Goal: Find specific page/section: Find specific page/section

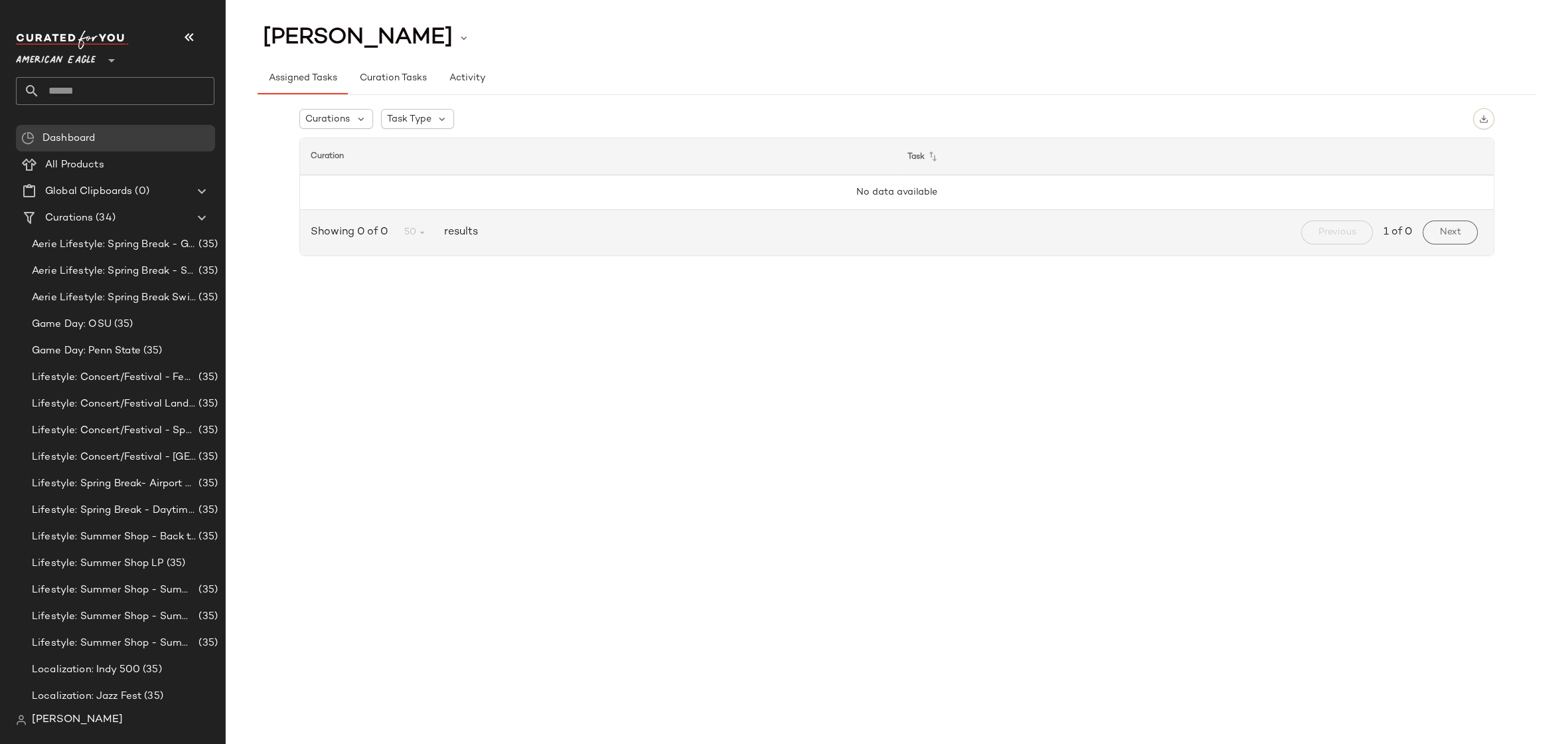
click at [1518, 135] on div "Curations Task Type Curation Task No data available Showing 0 of 0 50 results P…" at bounding box center [897, 184] width 1279 height 180
click at [263, 159] on div "Curations Task Type Curation Task No data available Showing 0 of 0 50 results P…" at bounding box center [897, 184] width 1279 height 180
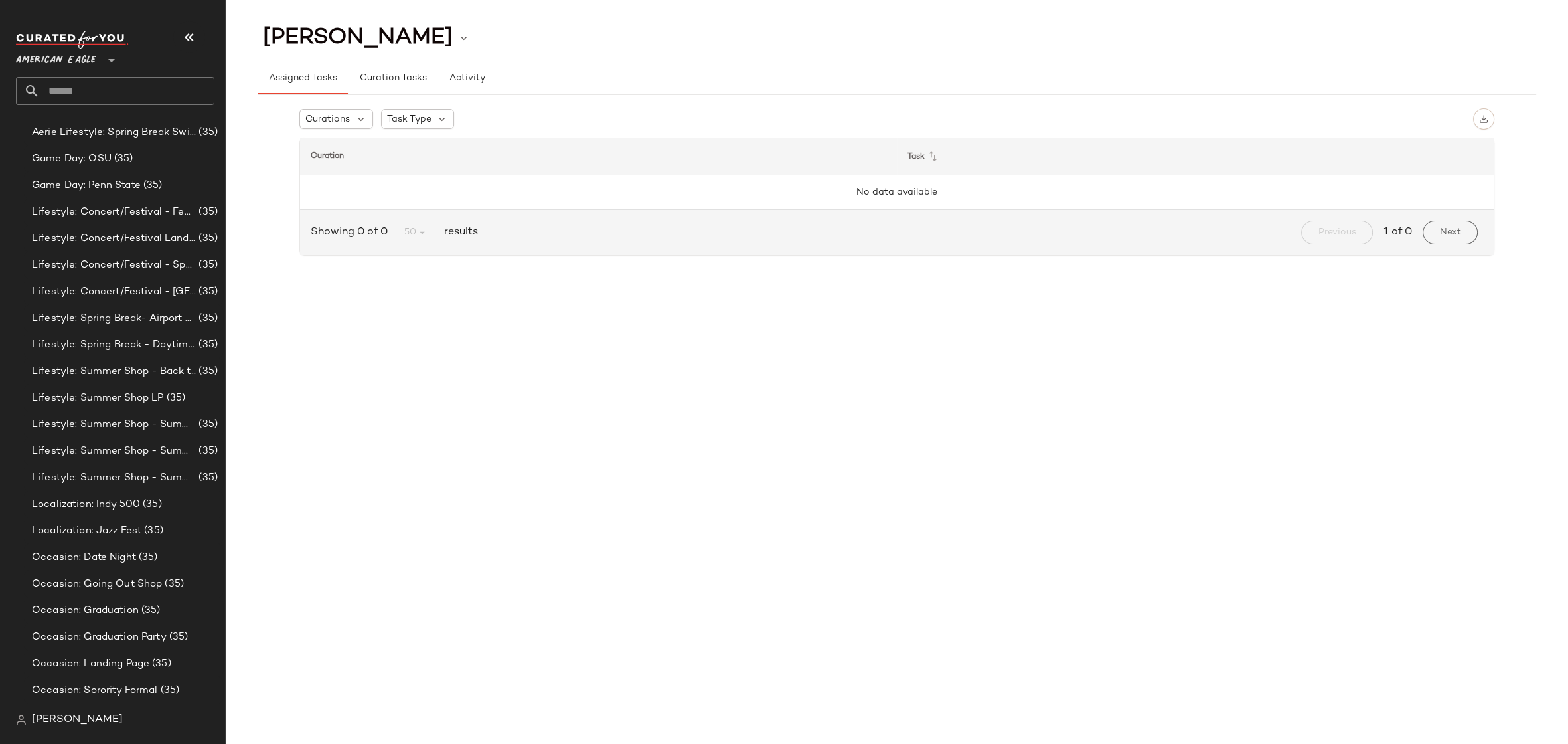
scroll to position [10, 0]
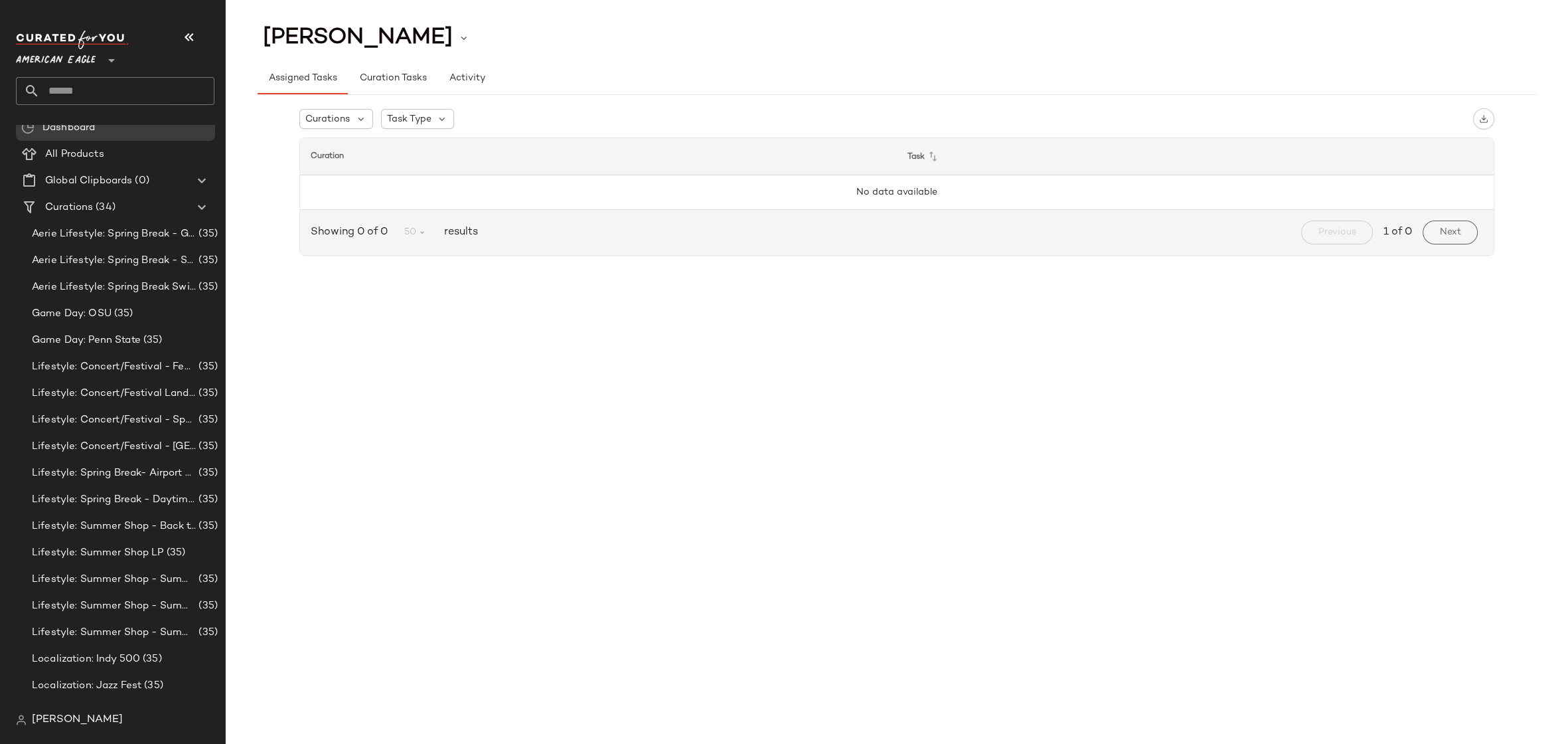
click at [73, 54] on span "American Eagle" at bounding box center [56, 57] width 80 height 24
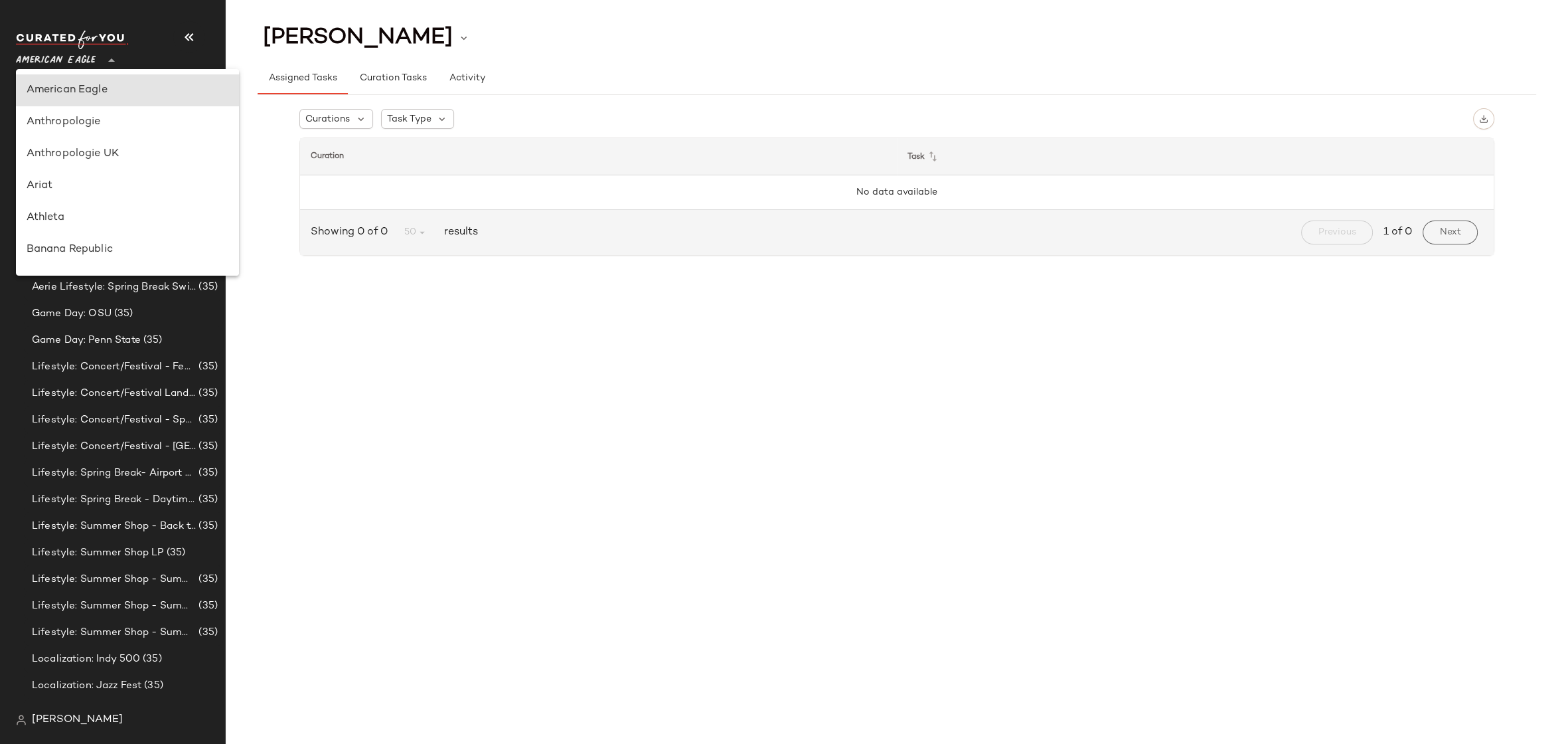
type input "**"
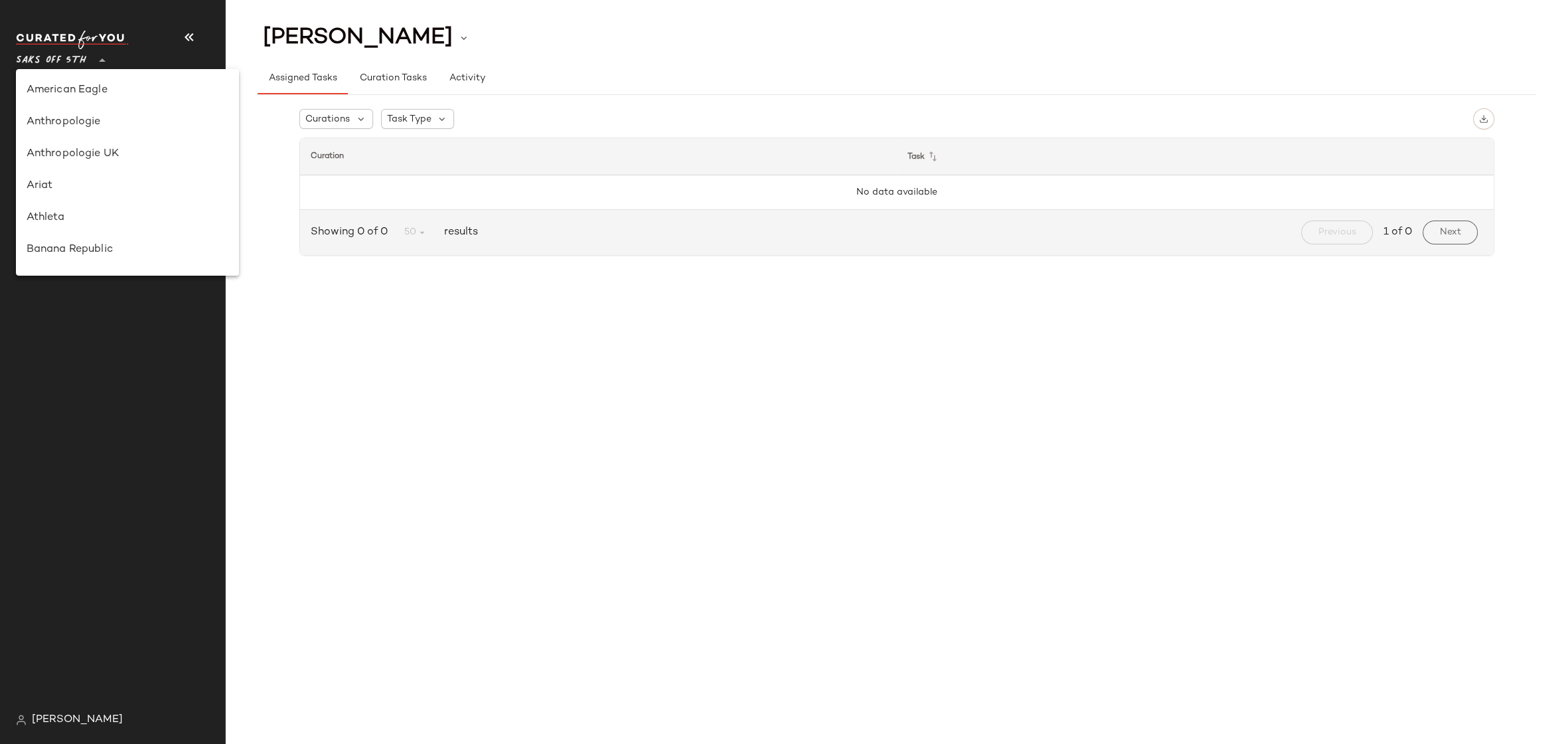
scroll to position [0, 0]
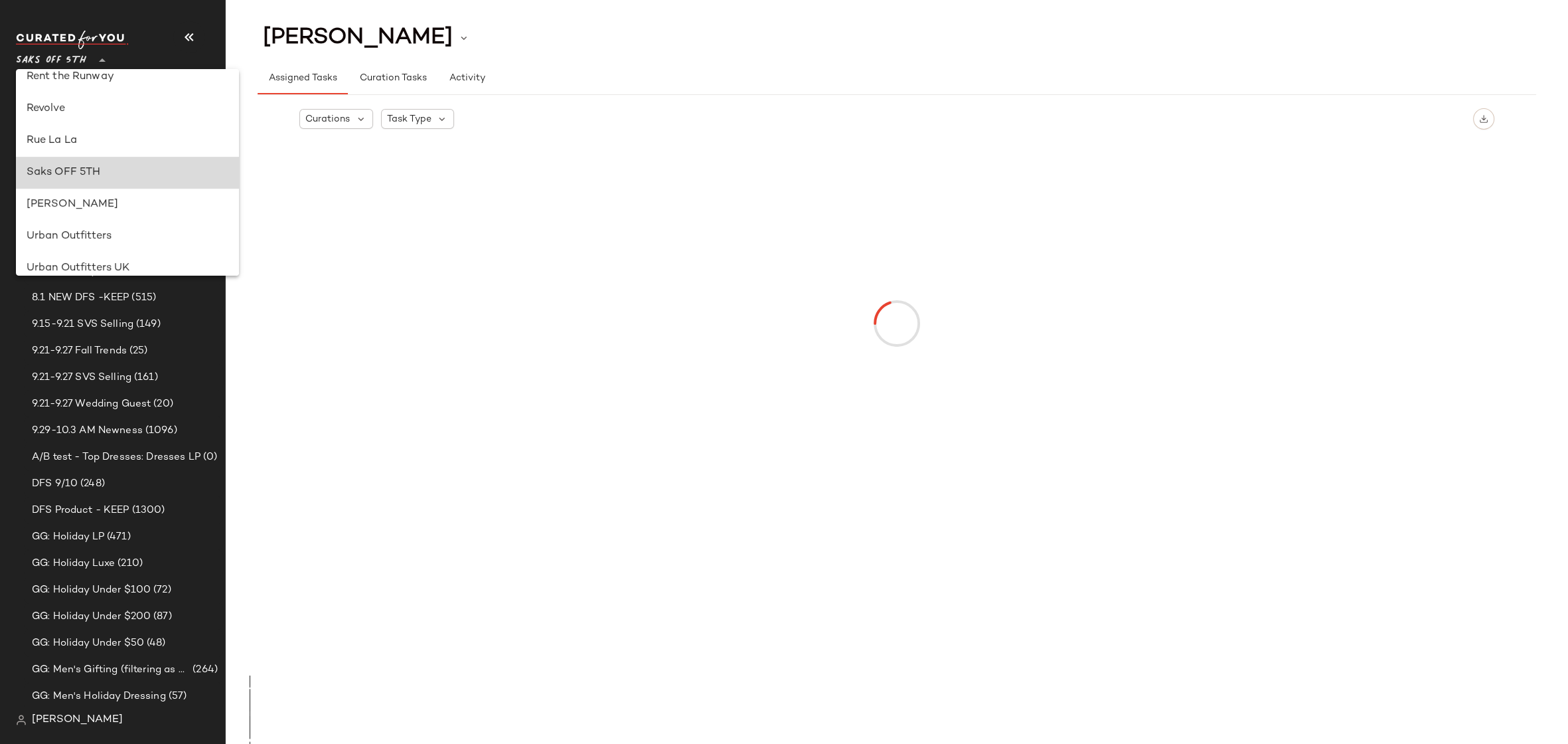
click at [80, 156] on div "Saks OFF 5TH" at bounding box center [127, 173] width 223 height 32
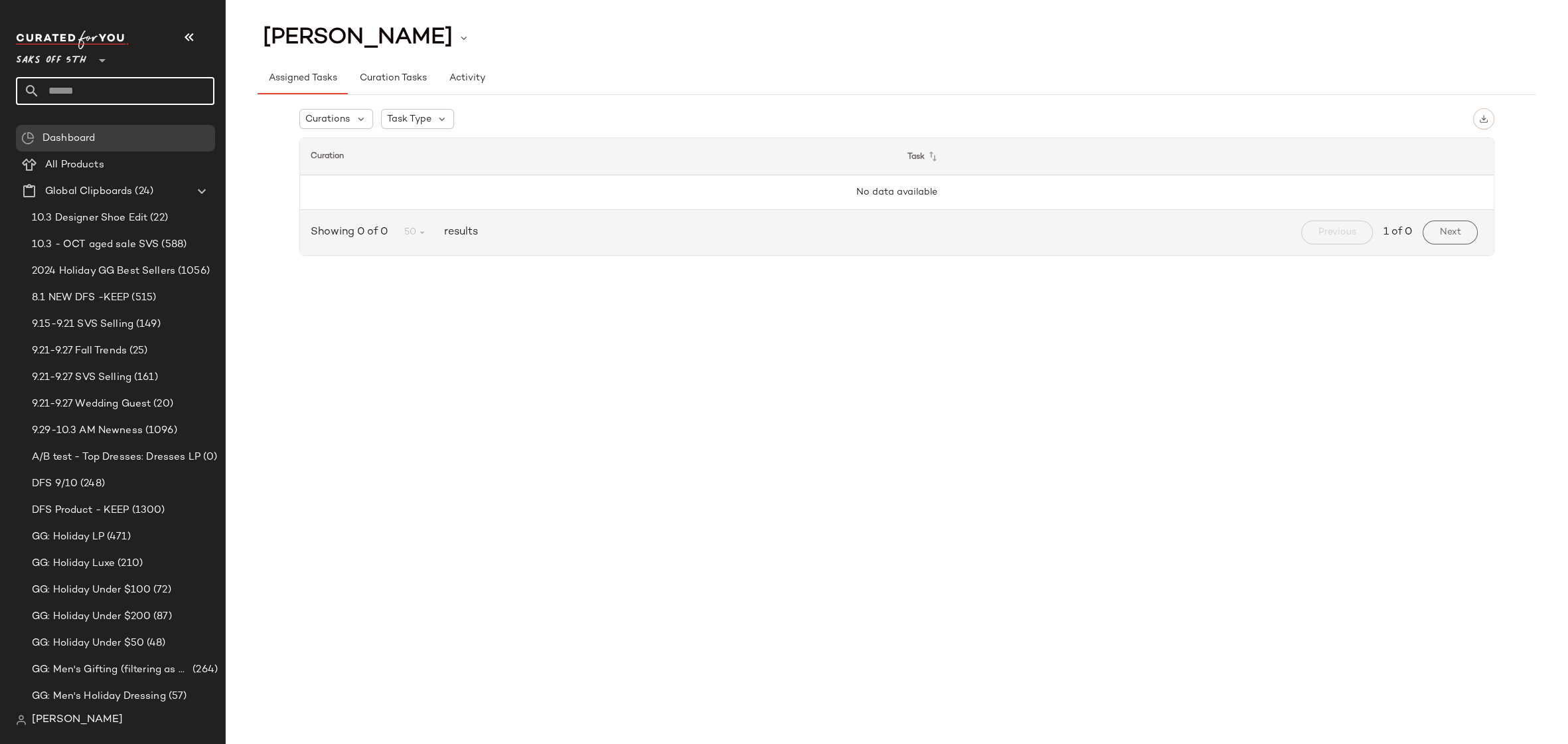
click at [74, 85] on input "text" at bounding box center [127, 91] width 175 height 28
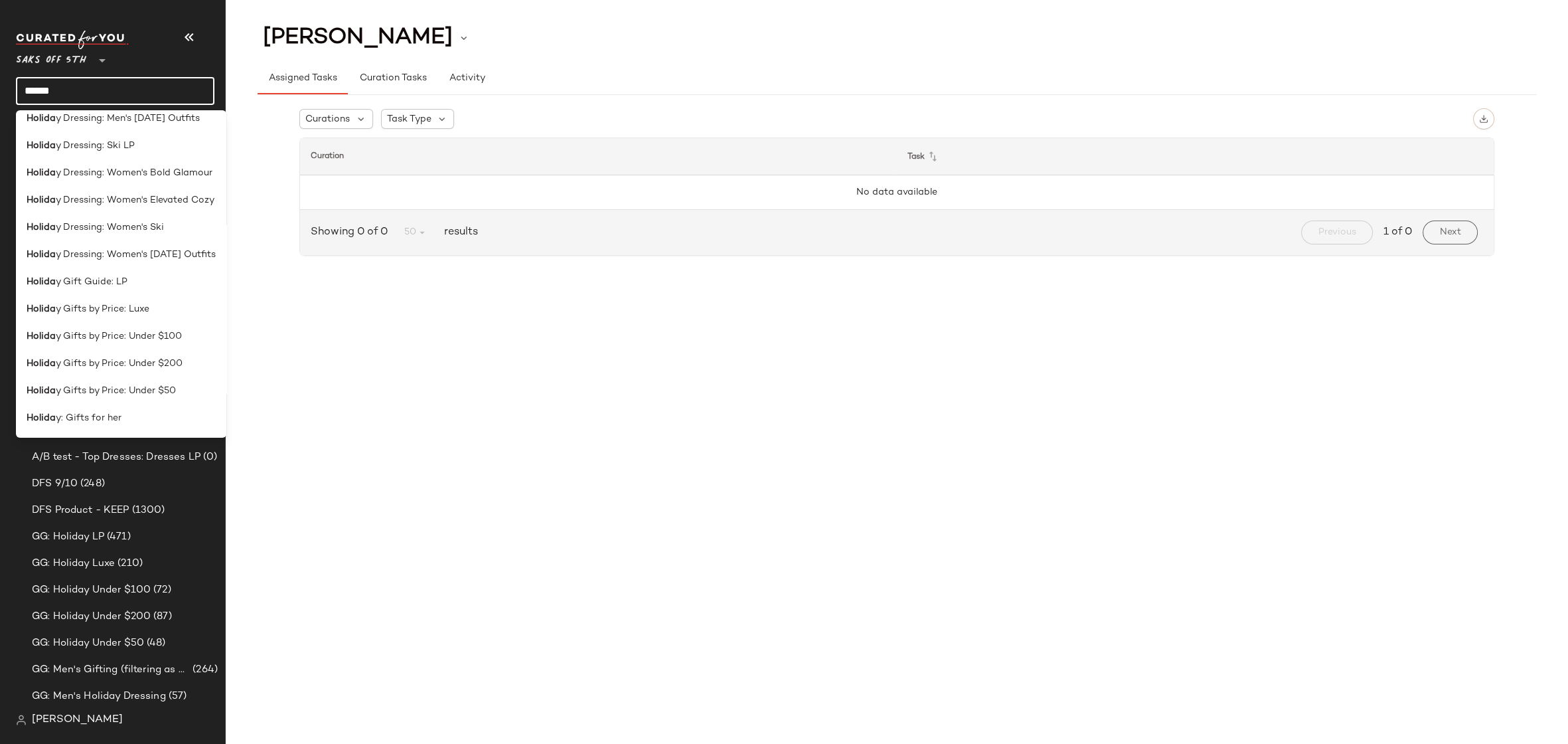
scroll to position [411, 0]
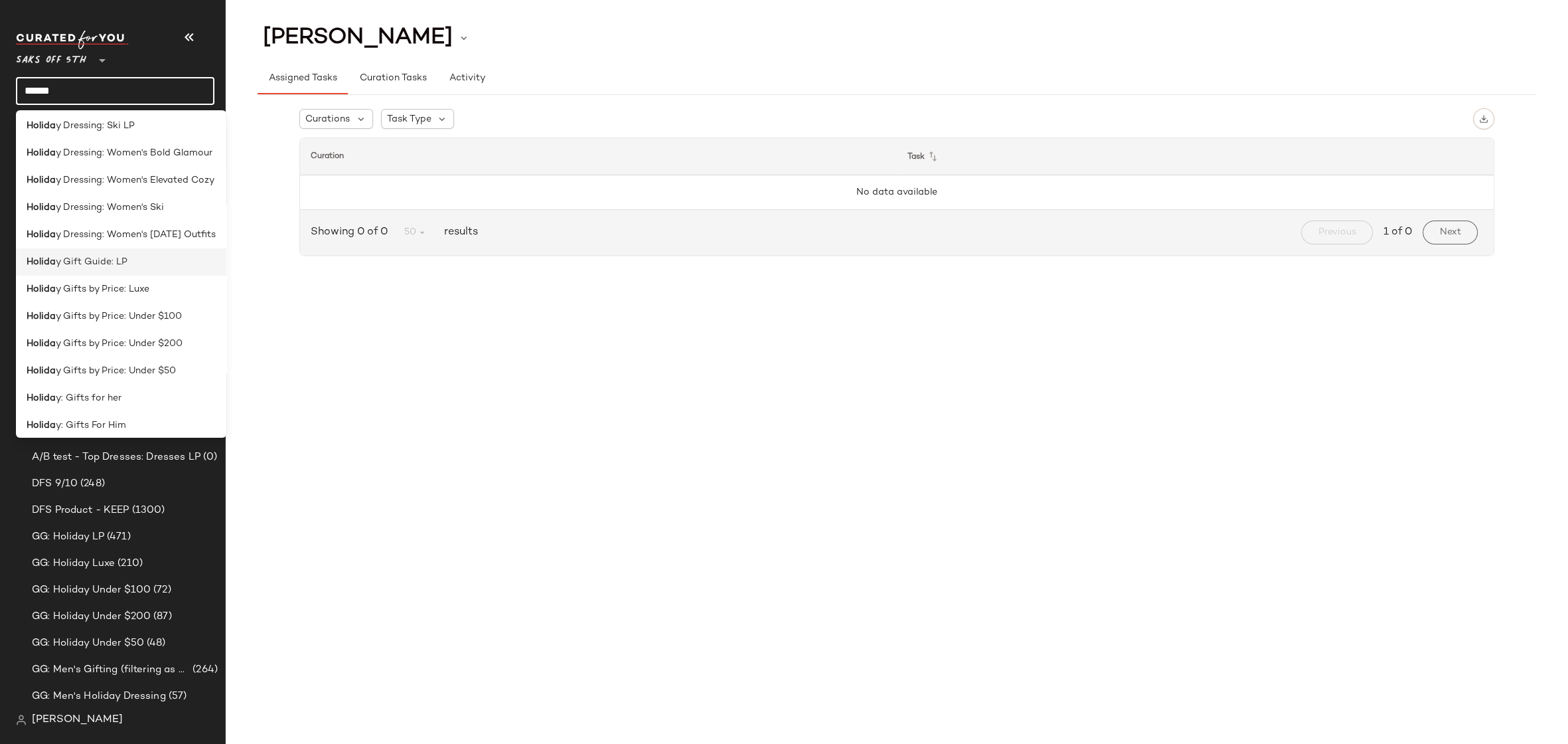
type input "******"
click at [87, 263] on span "y Gift Guide: LP" at bounding box center [91, 262] width 72 height 14
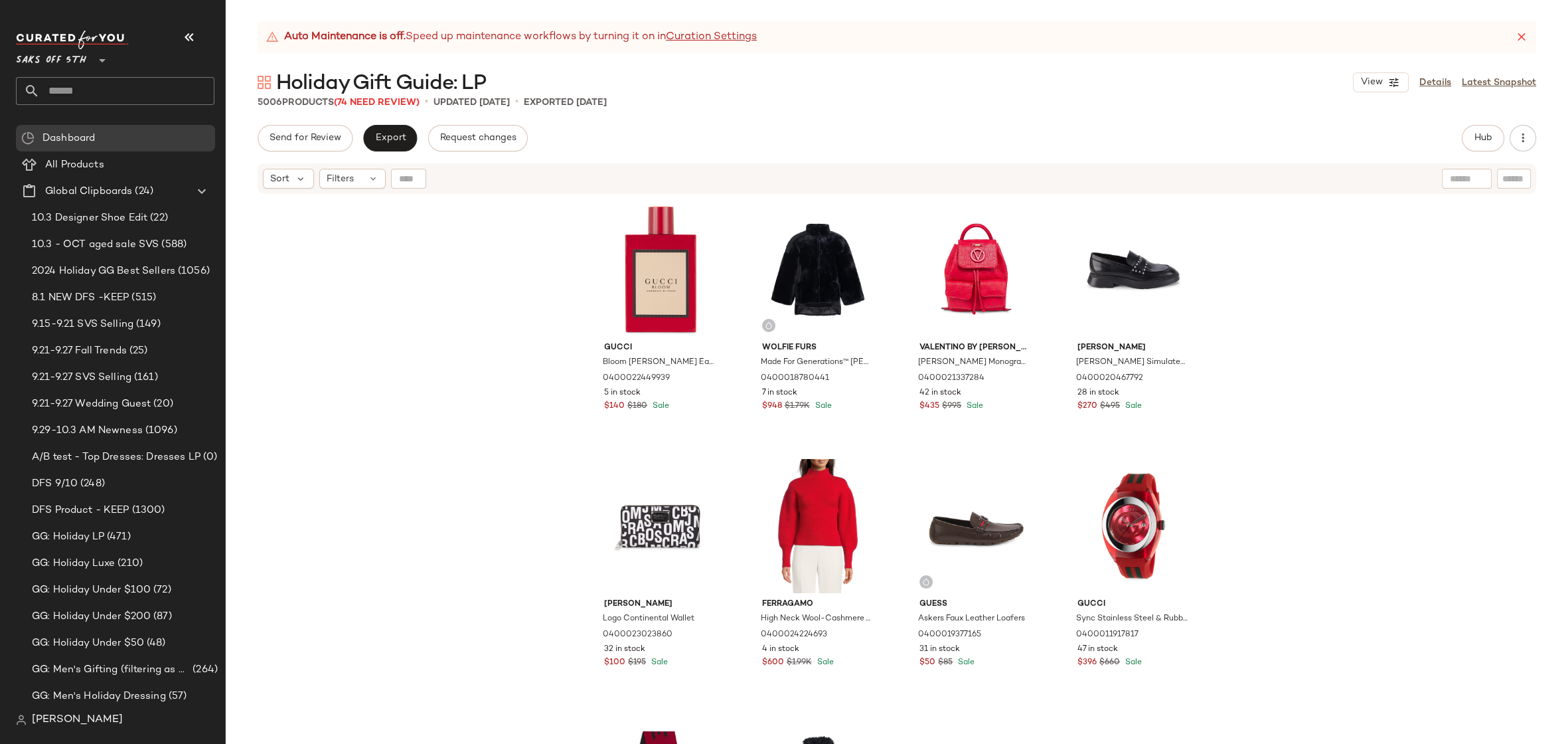
click at [1319, 296] on div "Gucci Bloom [PERSON_NAME] Eau de Parfum 0400022449939 5 in stock $140 $180 Sale…" at bounding box center [897, 486] width 1342 height 582
click at [1291, 351] on div "Gucci Bloom [PERSON_NAME] Eau de Parfum 0400022449939 5 in stock $140 $180 Sale…" at bounding box center [897, 486] width 1342 height 582
click at [1291, 363] on div "Gucci Bloom [PERSON_NAME] Eau de Parfum 0400022449939 5 in stock $140 $180 Sale…" at bounding box center [897, 486] width 1342 height 582
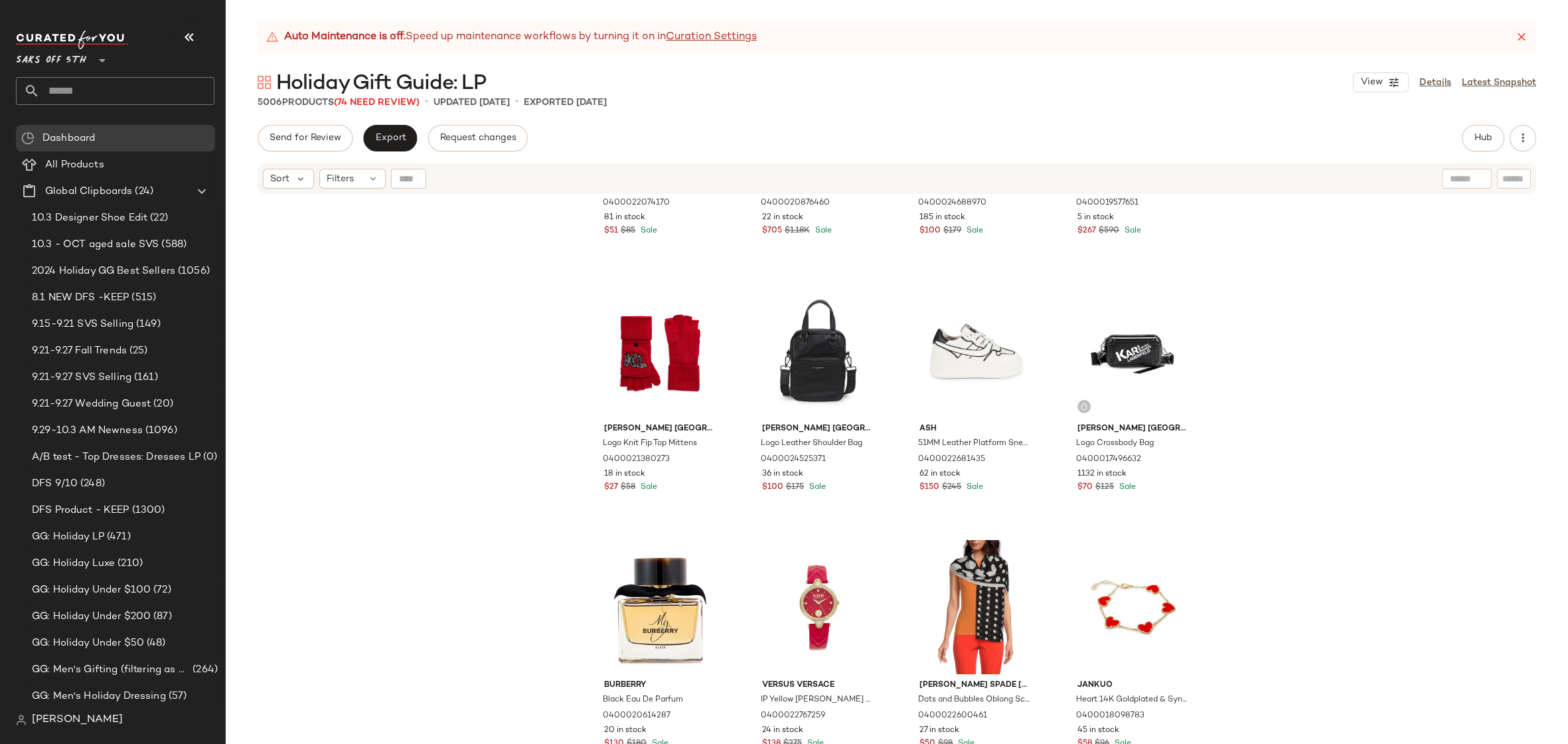
scroll to position [1375, 0]
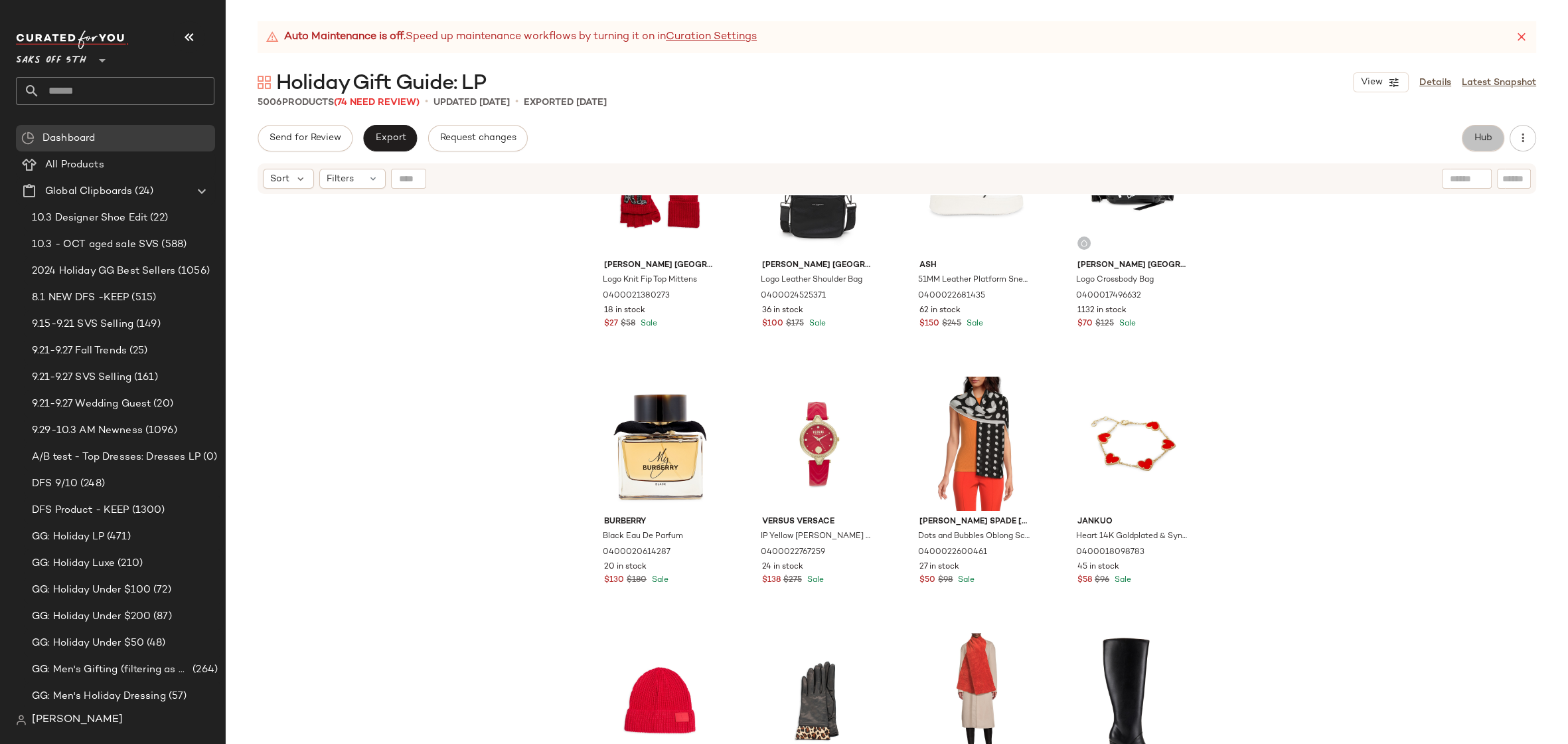
click at [1483, 143] on span "Hub" at bounding box center [1483, 138] width 19 height 10
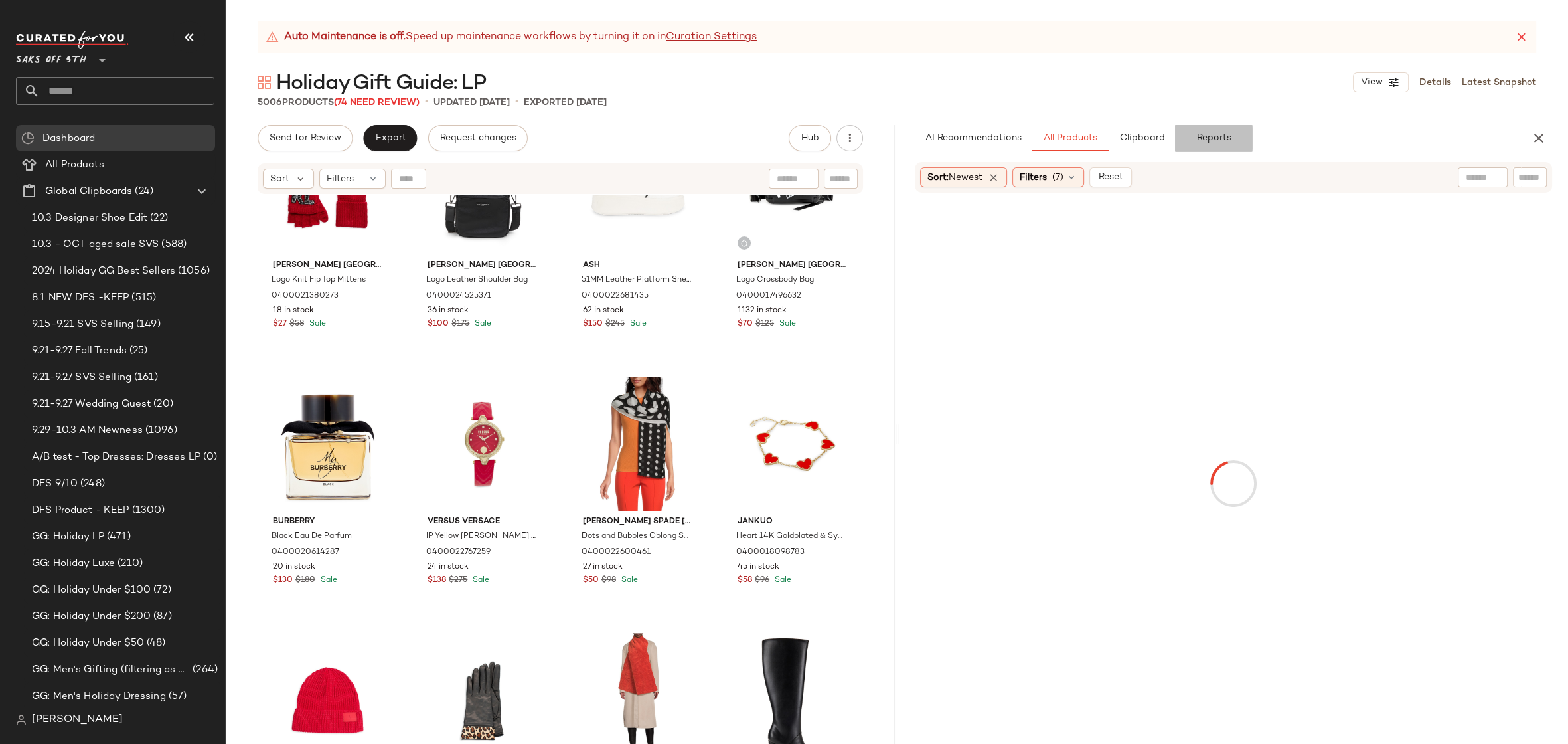
click at [1227, 138] on span "Reports" at bounding box center [1213, 138] width 35 height 10
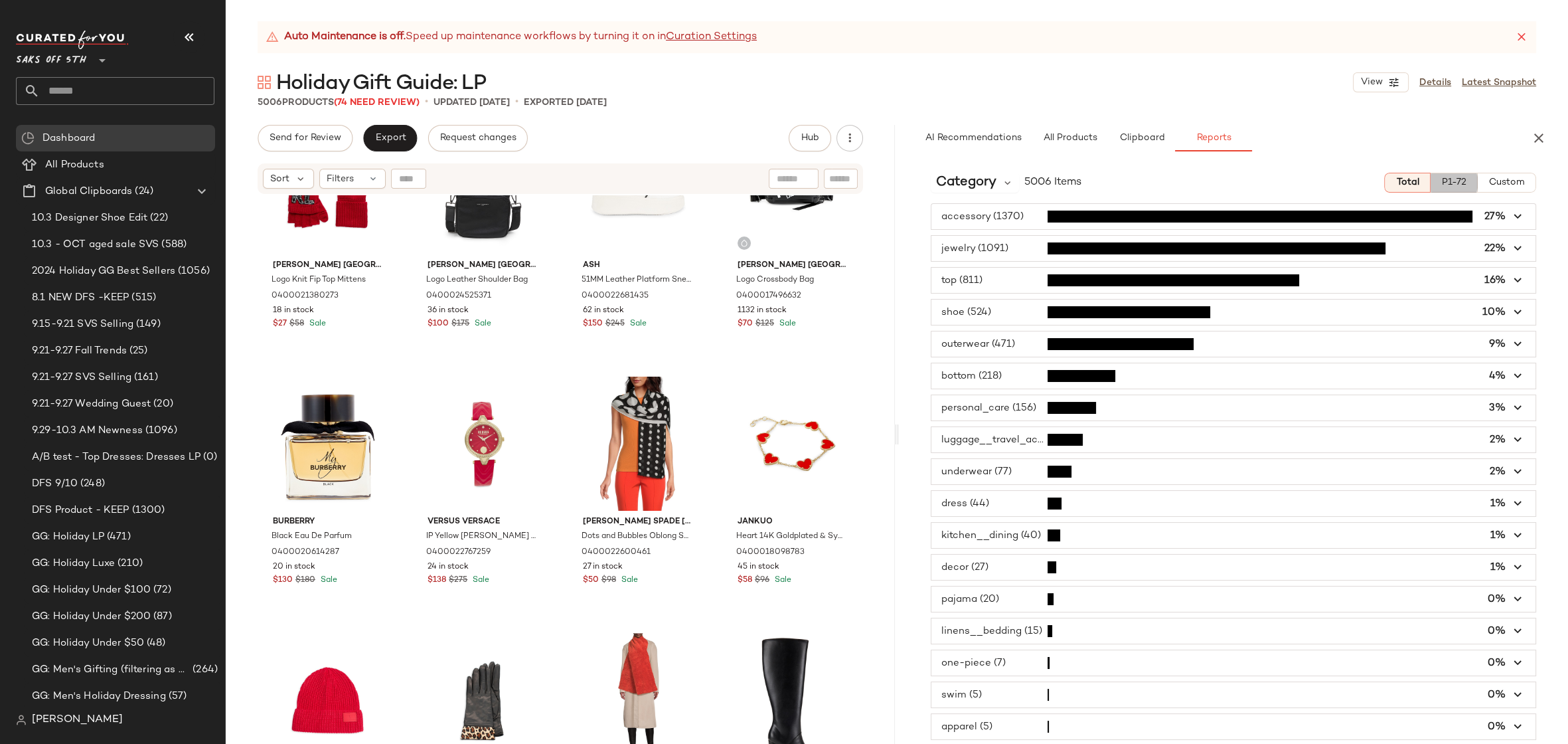
click at [1444, 182] on span "P1-72" at bounding box center [1454, 182] width 25 height 10
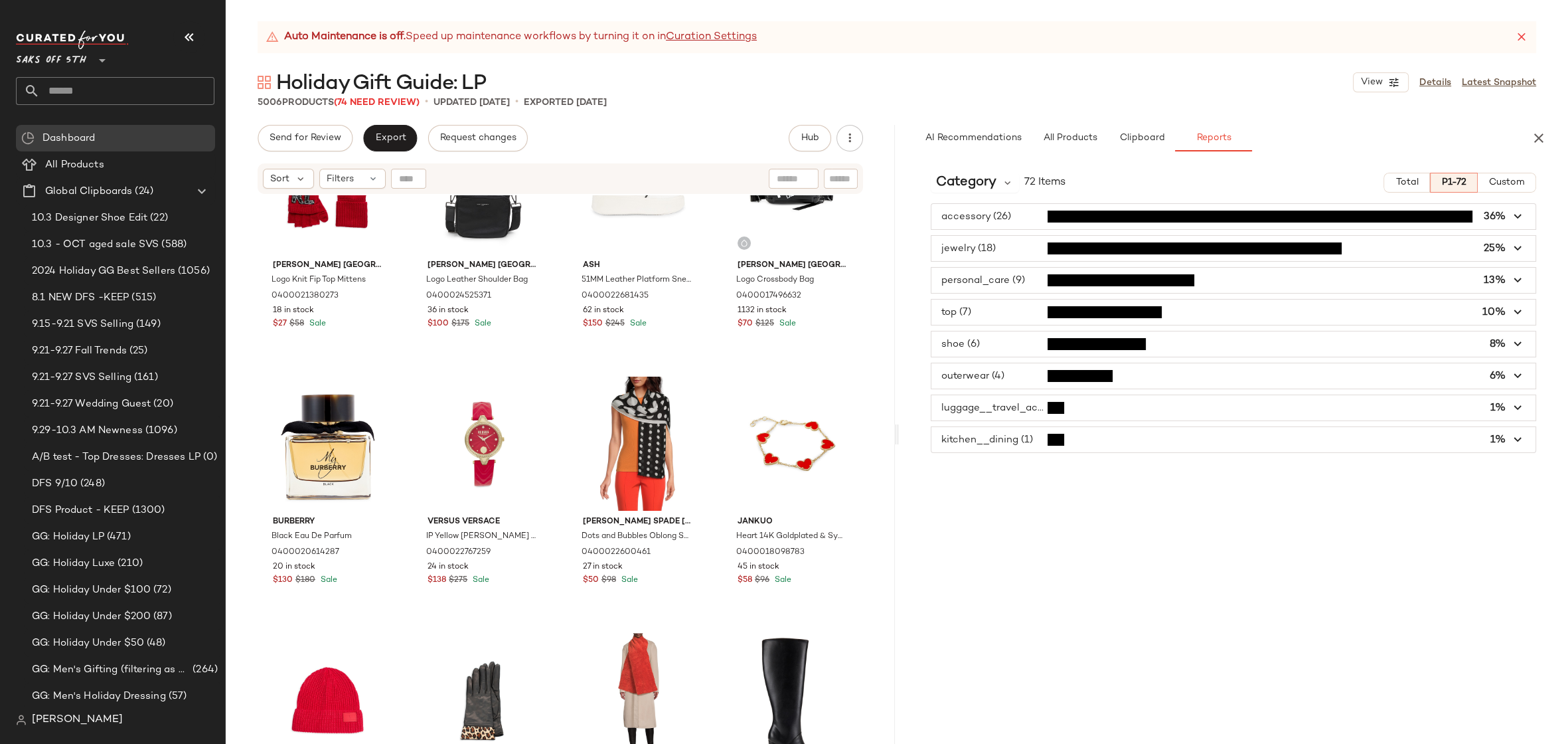
click at [1017, 248] on span "button" at bounding box center [1233, 248] width 604 height 25
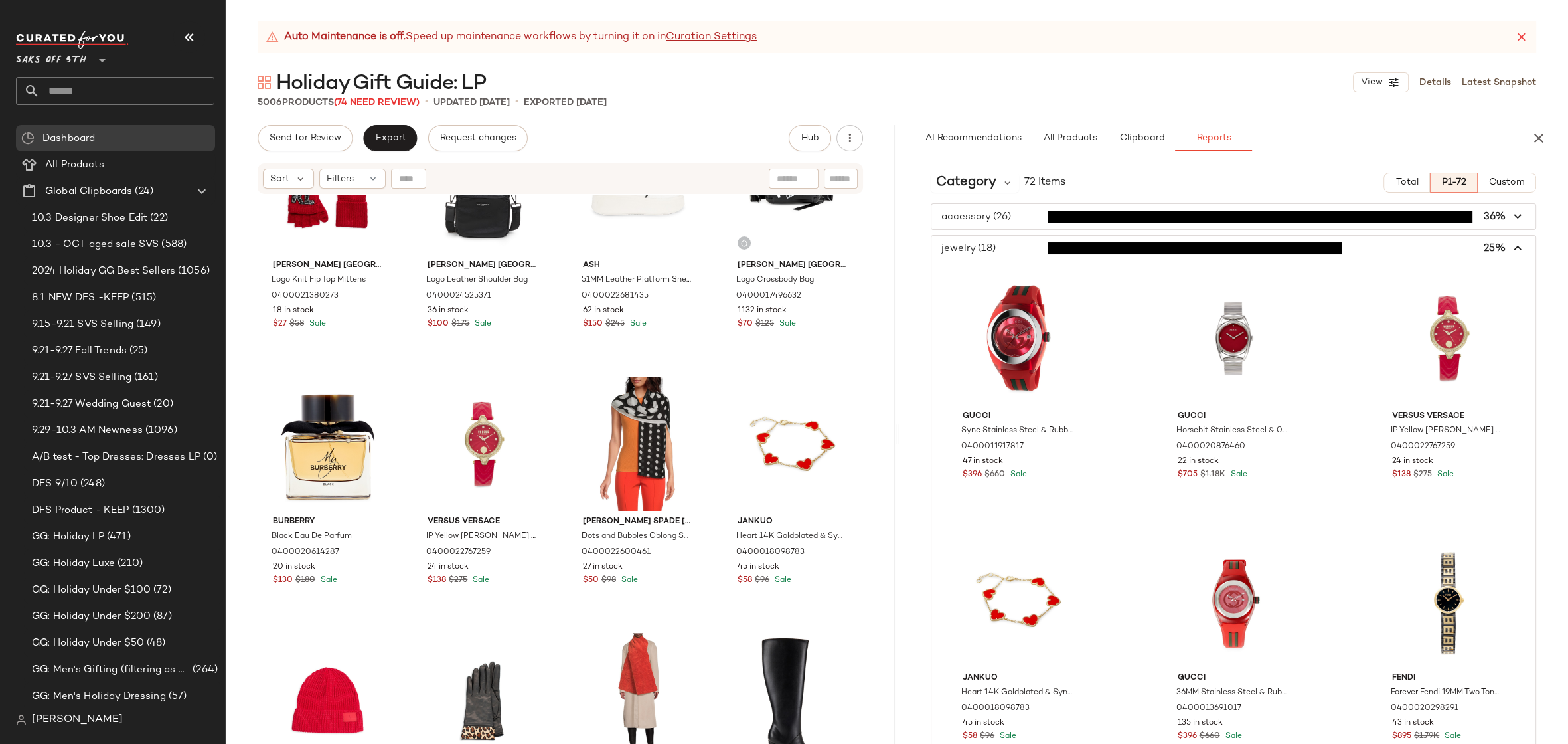
click at [1017, 248] on span "button" at bounding box center [1233, 248] width 604 height 25
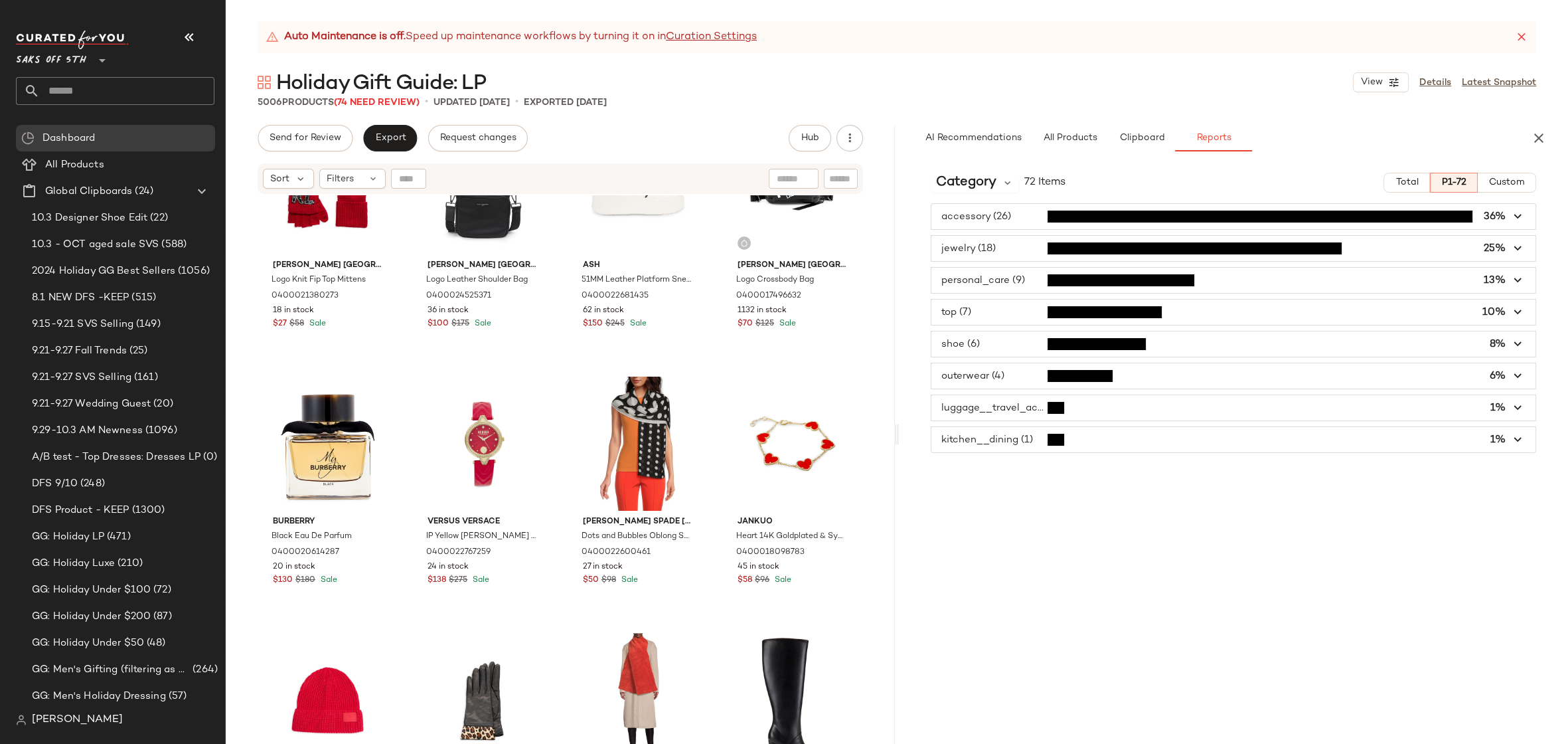
click at [1007, 380] on span "button" at bounding box center [1233, 376] width 604 height 25
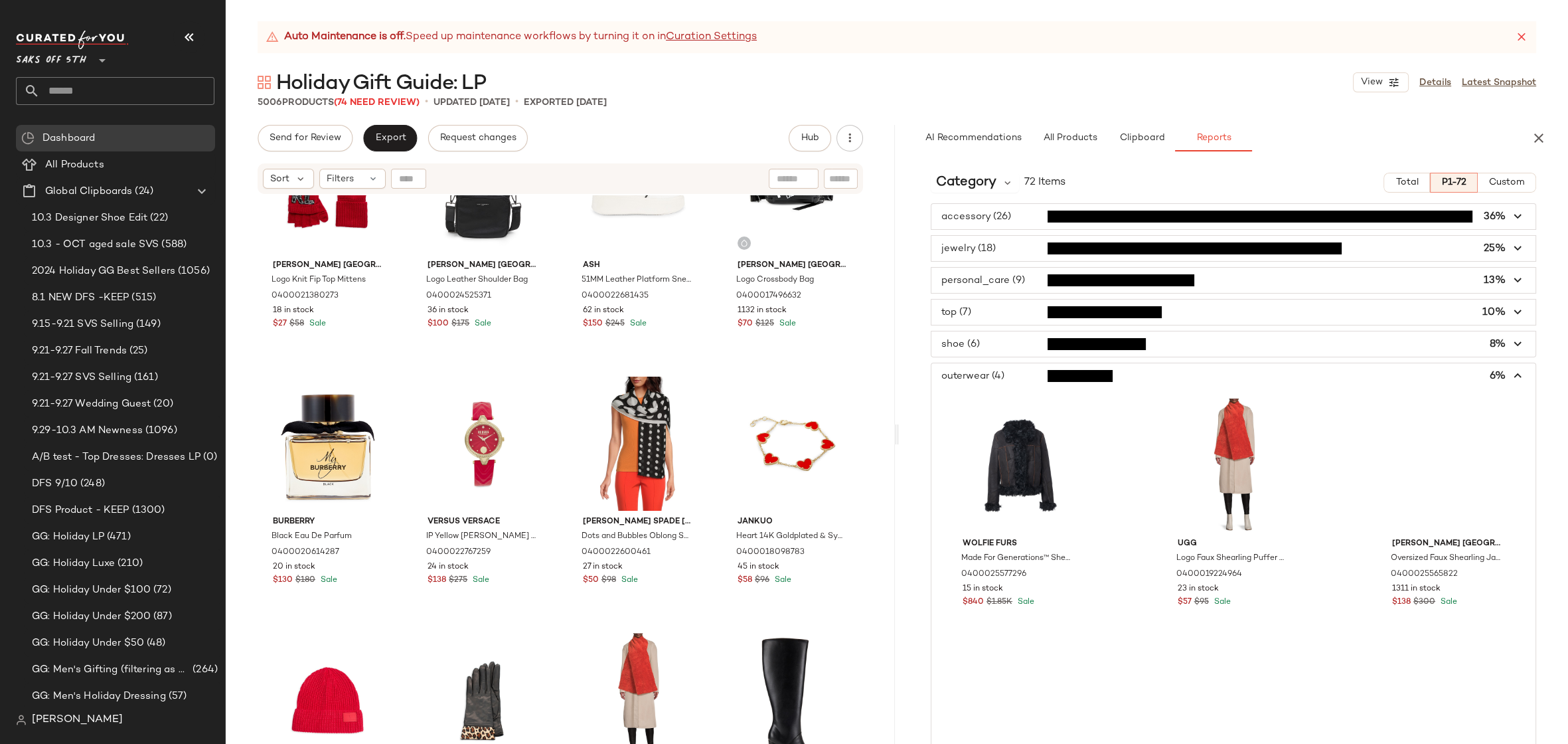
click at [1008, 378] on span "button" at bounding box center [1233, 376] width 604 height 25
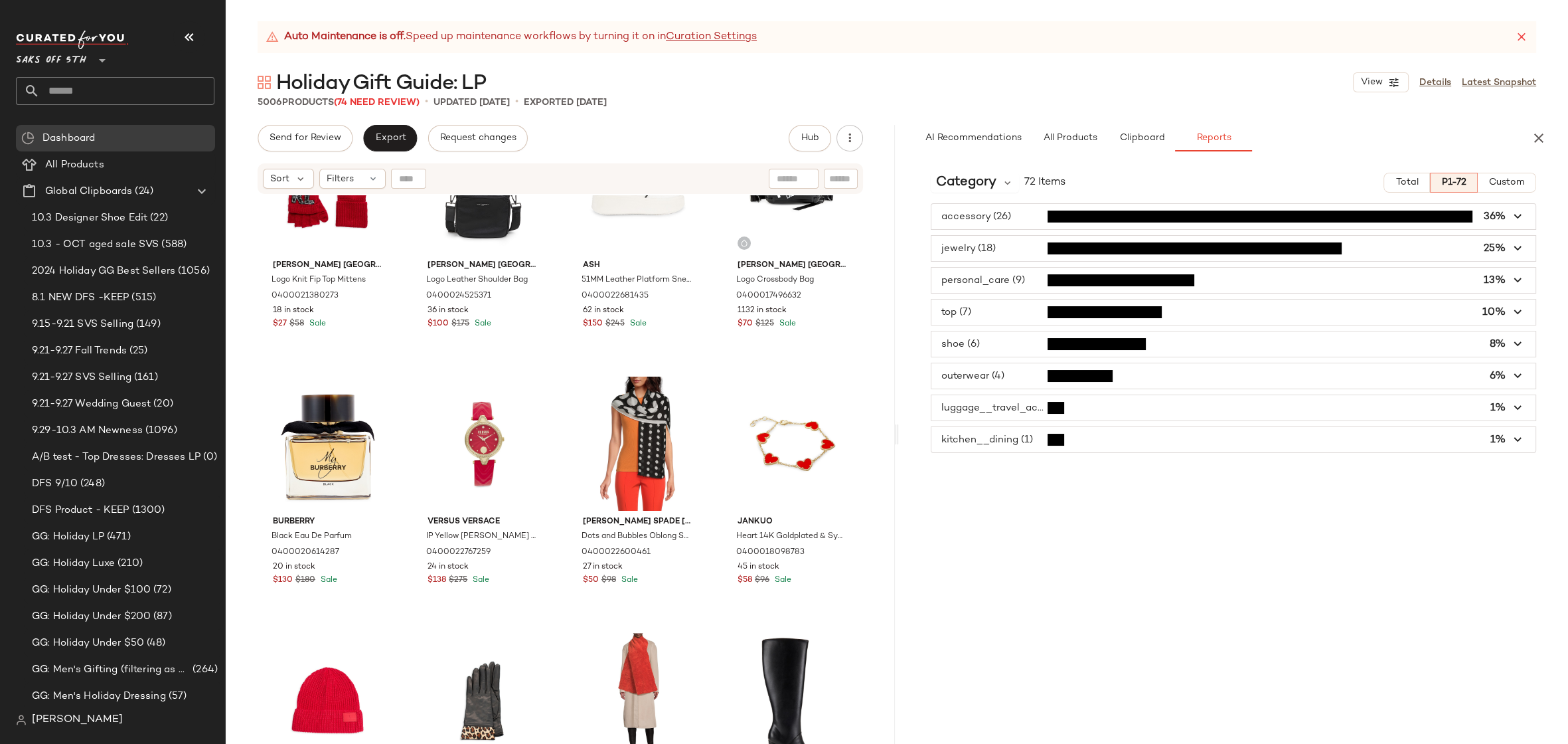
click at [1000, 406] on span "button" at bounding box center [1233, 408] width 604 height 25
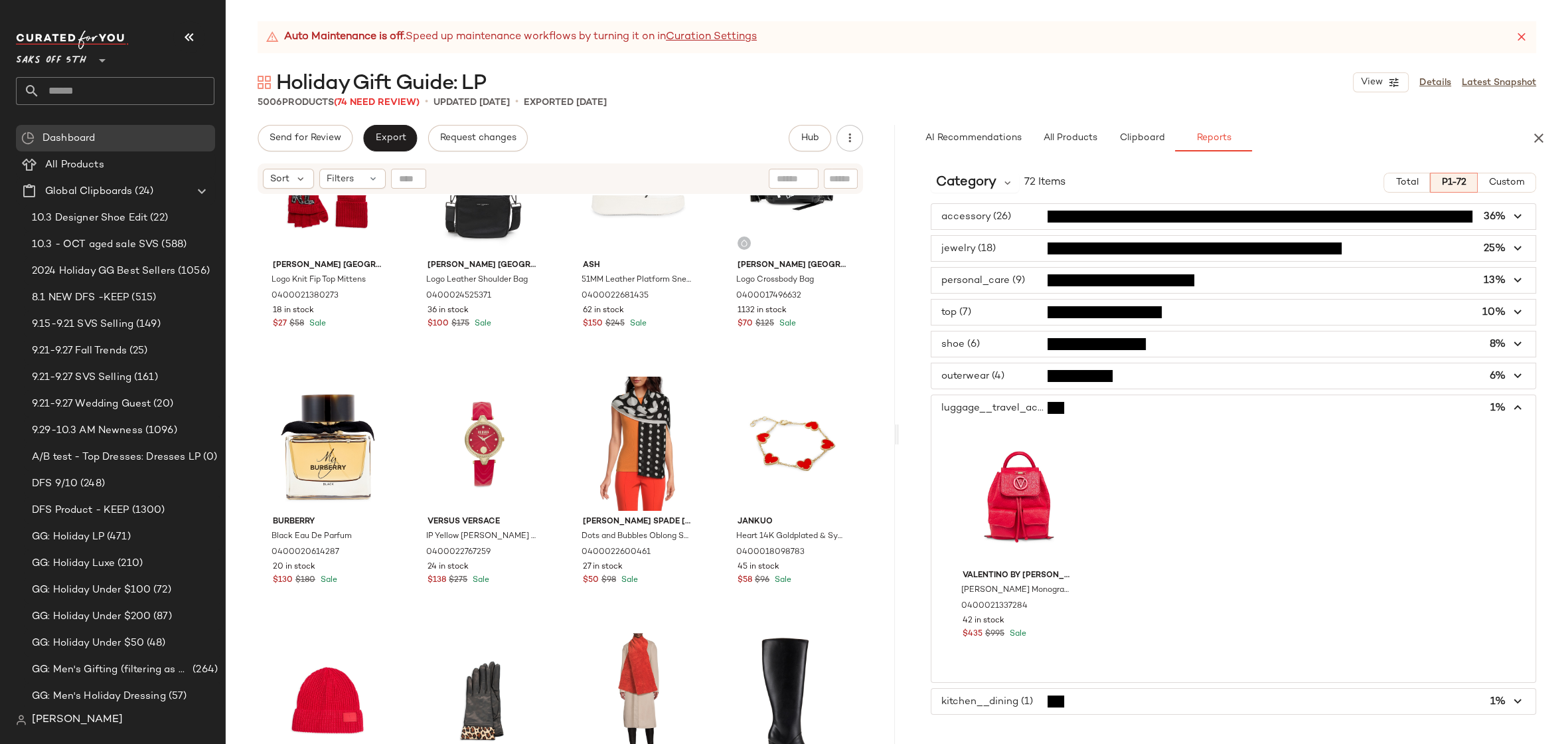
click at [1000, 403] on span "button" at bounding box center [1233, 408] width 604 height 25
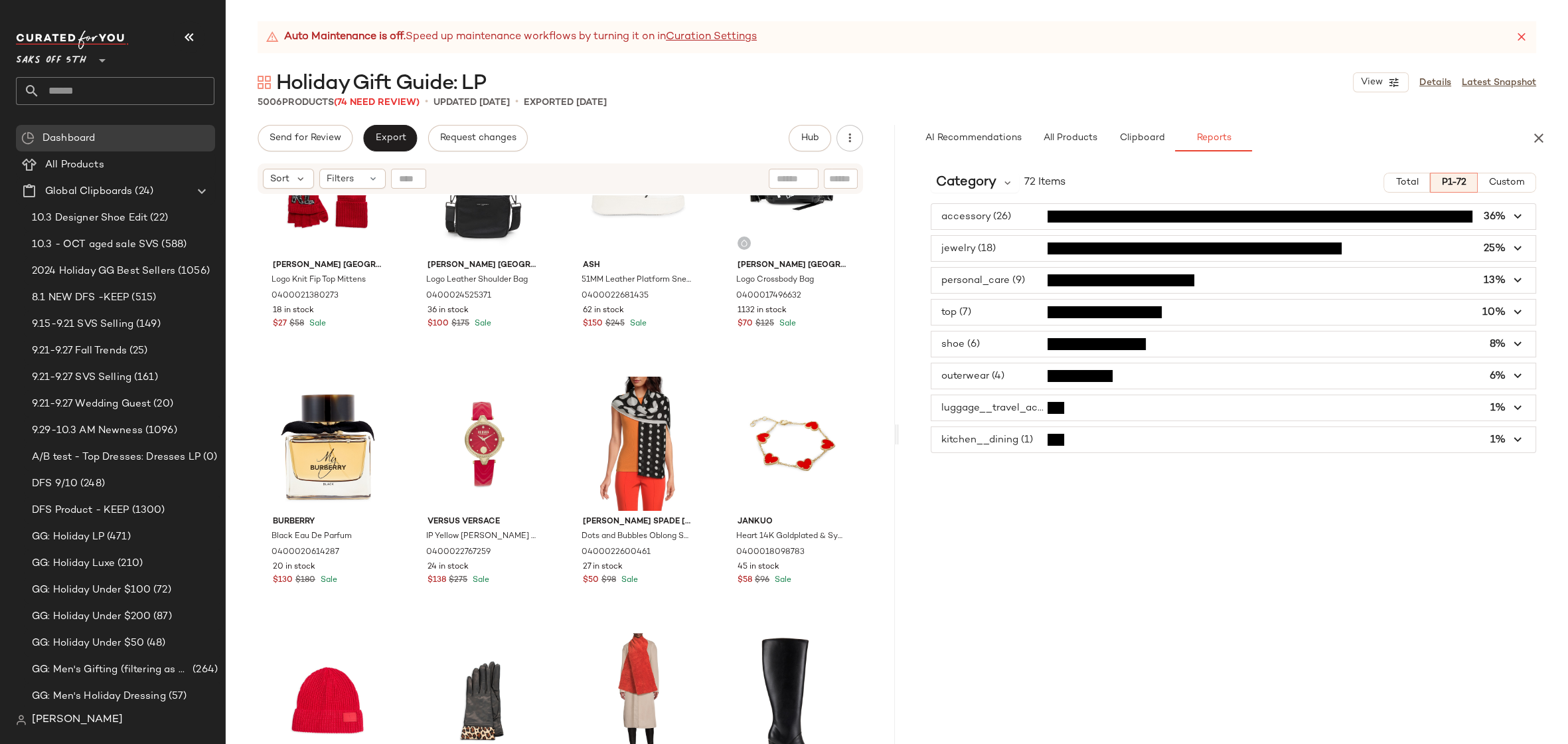
click at [983, 307] on span "button" at bounding box center [1233, 312] width 604 height 25
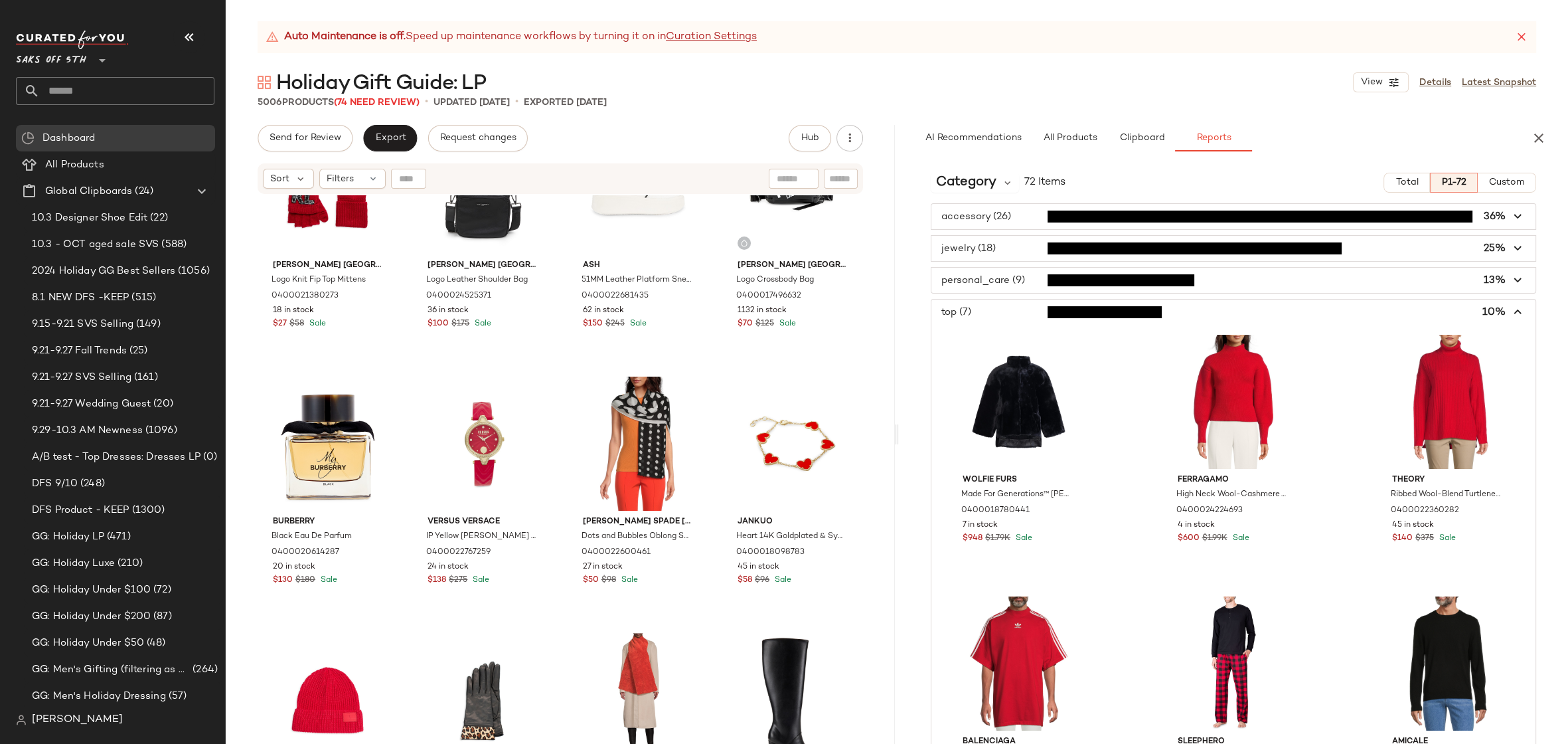
click at [986, 307] on span "button" at bounding box center [1233, 312] width 604 height 25
